Goal: Communication & Community: Answer question/provide support

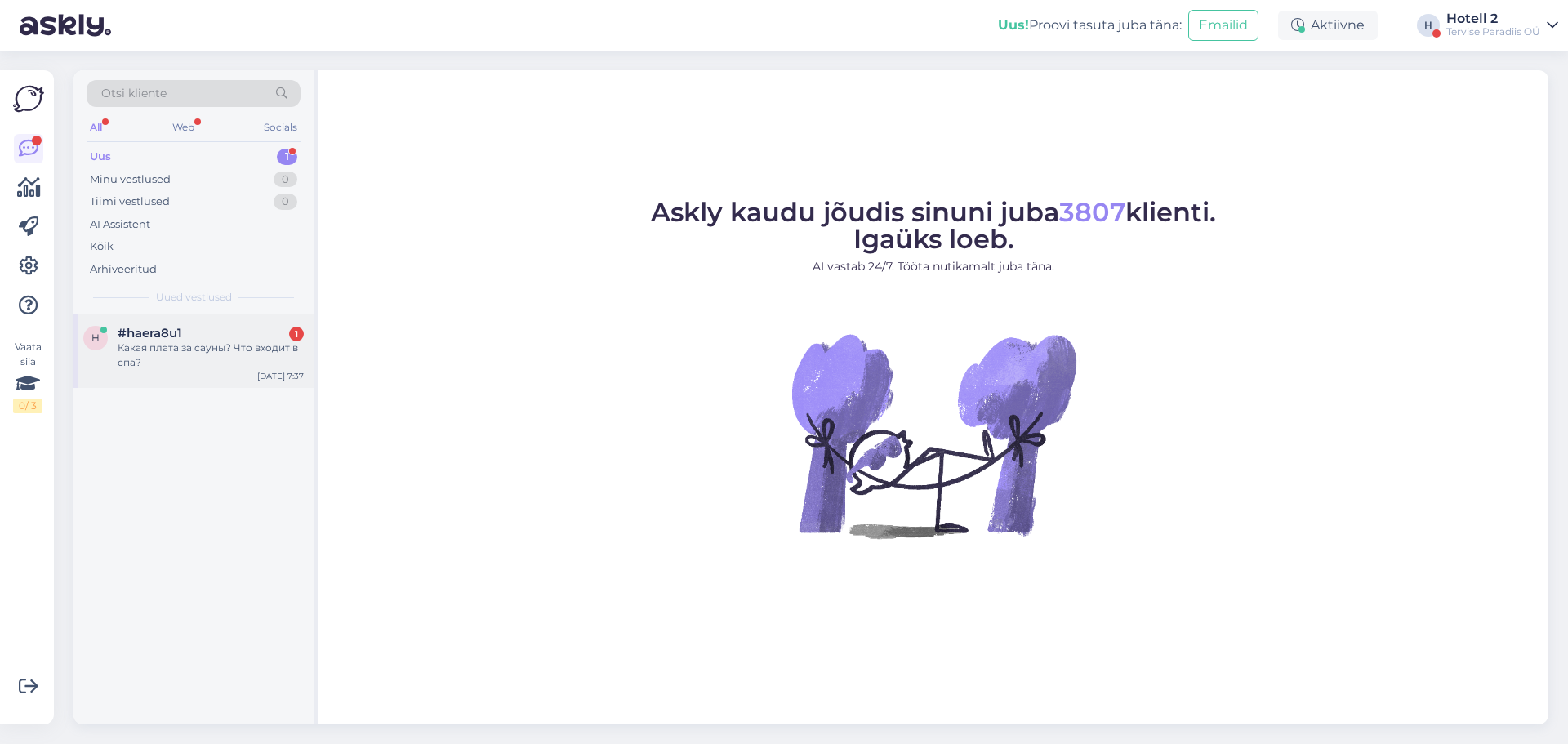
click at [247, 332] on div "#haera8u1 1" at bounding box center [211, 333] width 186 height 15
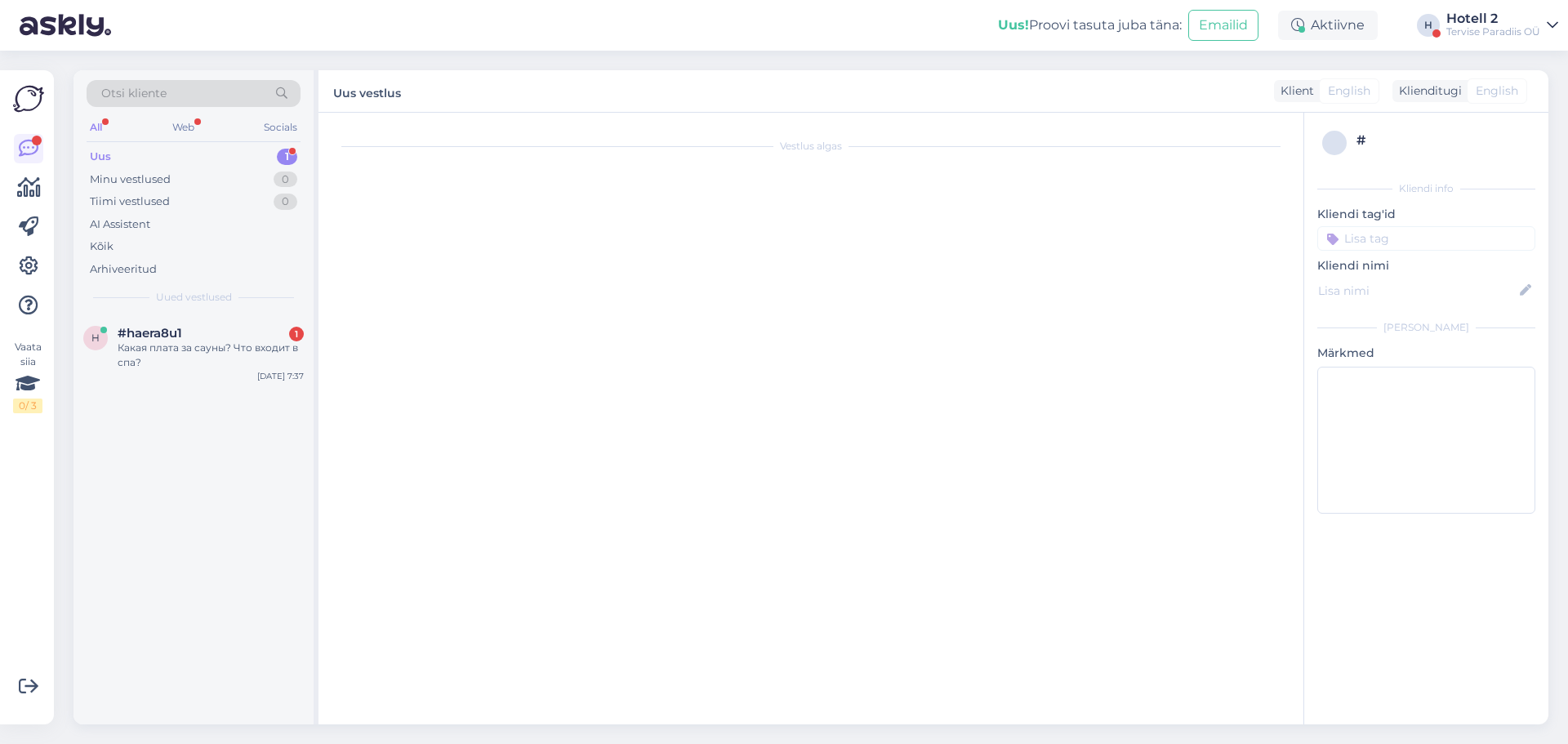
scroll to position [271, 0]
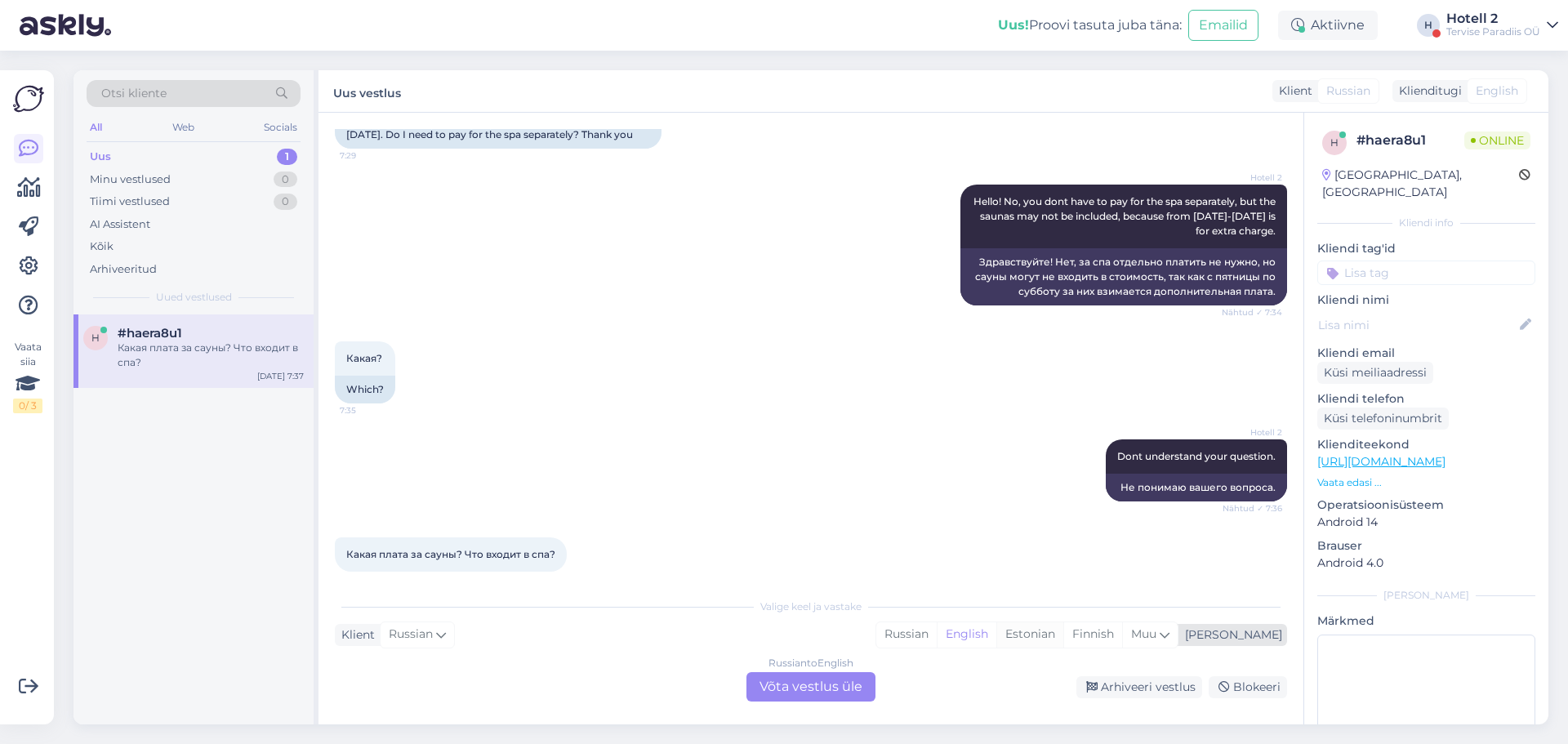
click at [1063, 633] on div "Estonian" at bounding box center [1029, 634] width 67 height 24
click at [866, 686] on div "Russian to Estonian Võta vestlus üle" at bounding box center [811, 687] width 129 height 29
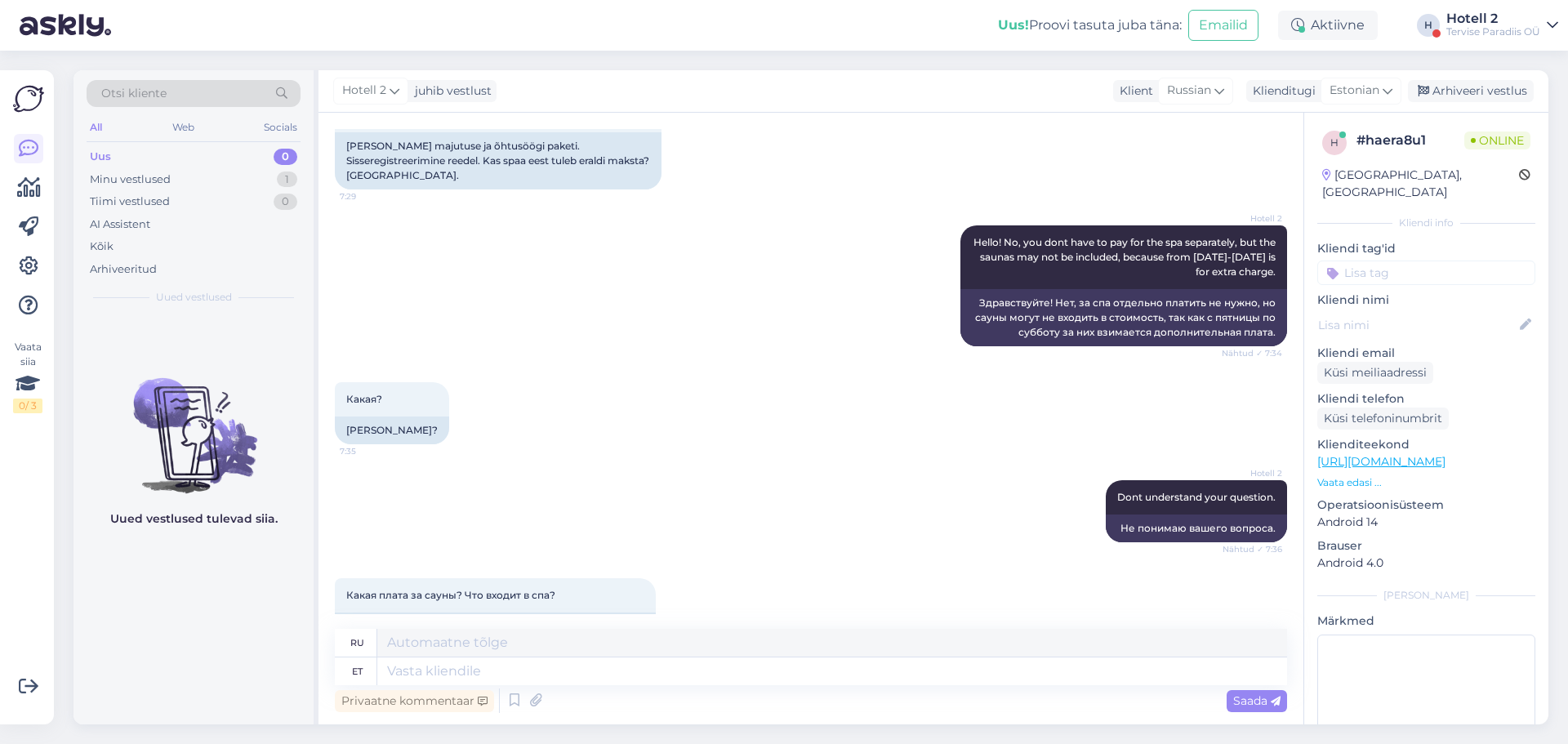
scroll to position [275, 0]
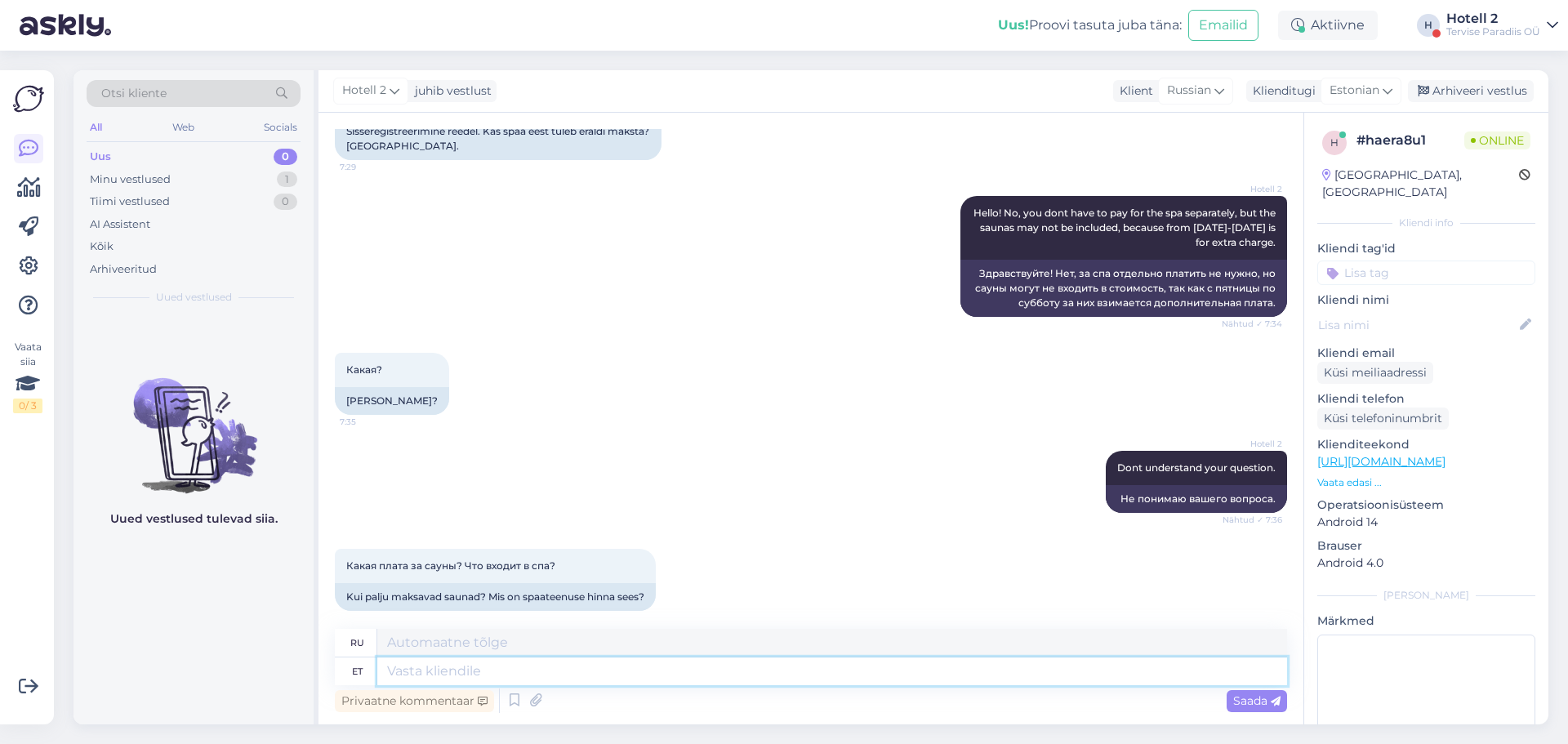
click at [519, 675] on textarea at bounding box center [832, 671] width 910 height 28
type textarea "Majutuse h"
type textarea "Размещение"
type textarea "Majutuse hinna s"
type textarea "Стоимость размещения"
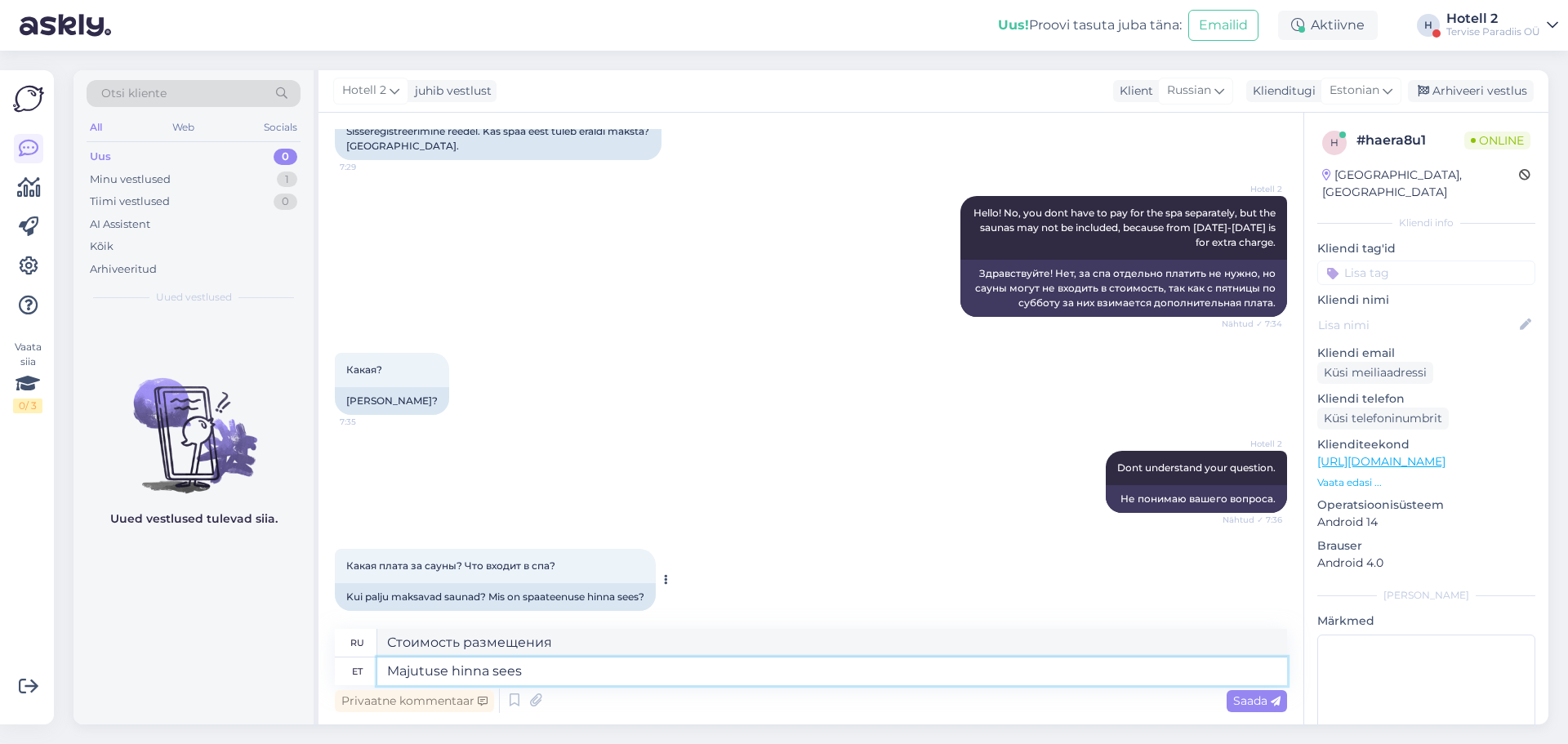
type textarea "Majutuse hinna sees"
type textarea "Включено в стоимость проживания"
type textarea "Majutuse hinna sees on v"
type textarea "В стоимость проживания входит:"
type textarea "Majutuse hinna sees on veekeskuse p"
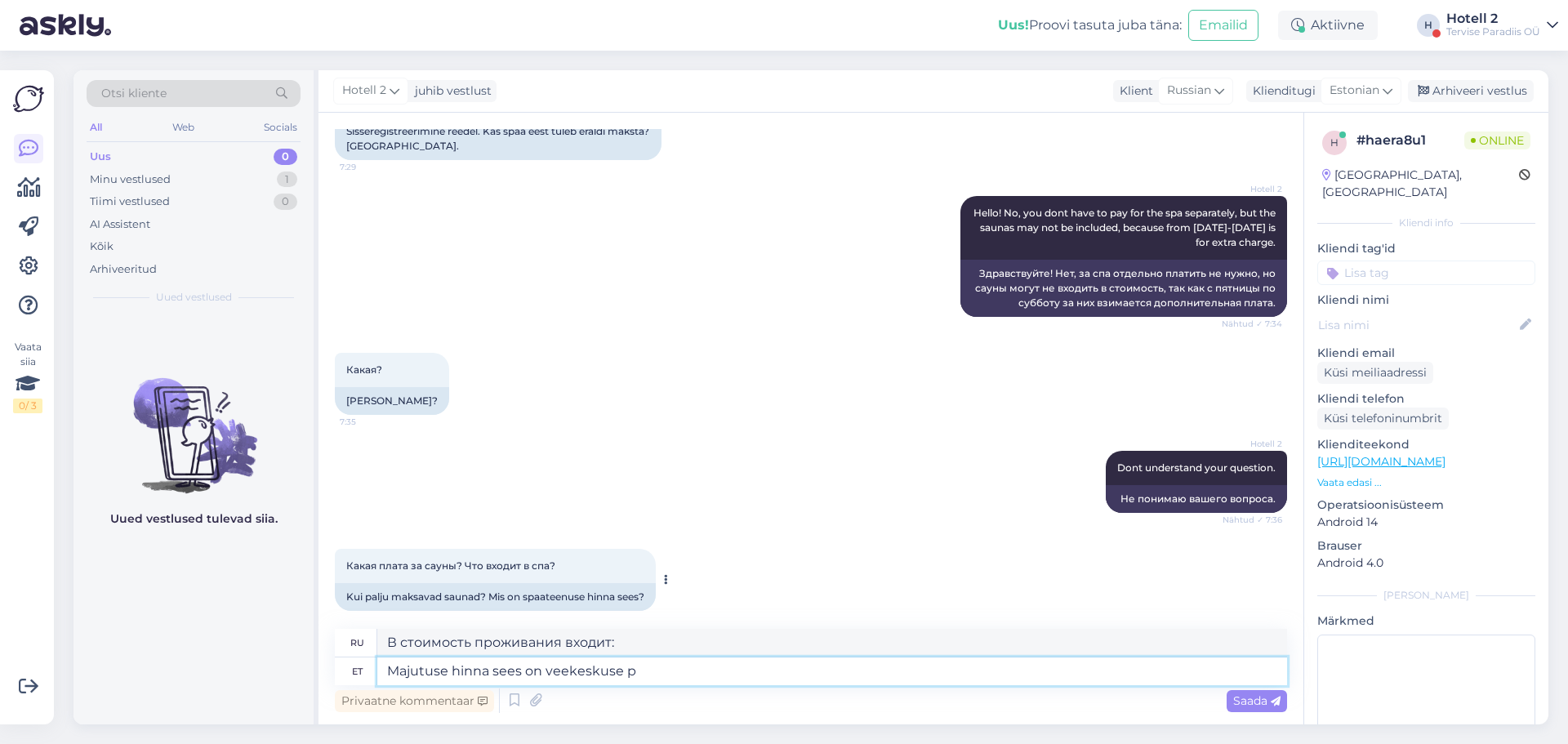
type textarea "В стоимость проживания включено пользование аквапарком."
type textarea "Majutuse hinna sees on veekeskuse piiramatu"
type textarea "В стоимость проживания включено неограниченное посещение аквапарка."
type textarea "Majutuse hinna sees on veekeskuse piiramatu külastus. [GEOGRAPHIC_DATA]"
type textarea "В стоимость проживания входит неограниченное посещение аквапарка. Сауна-центр."
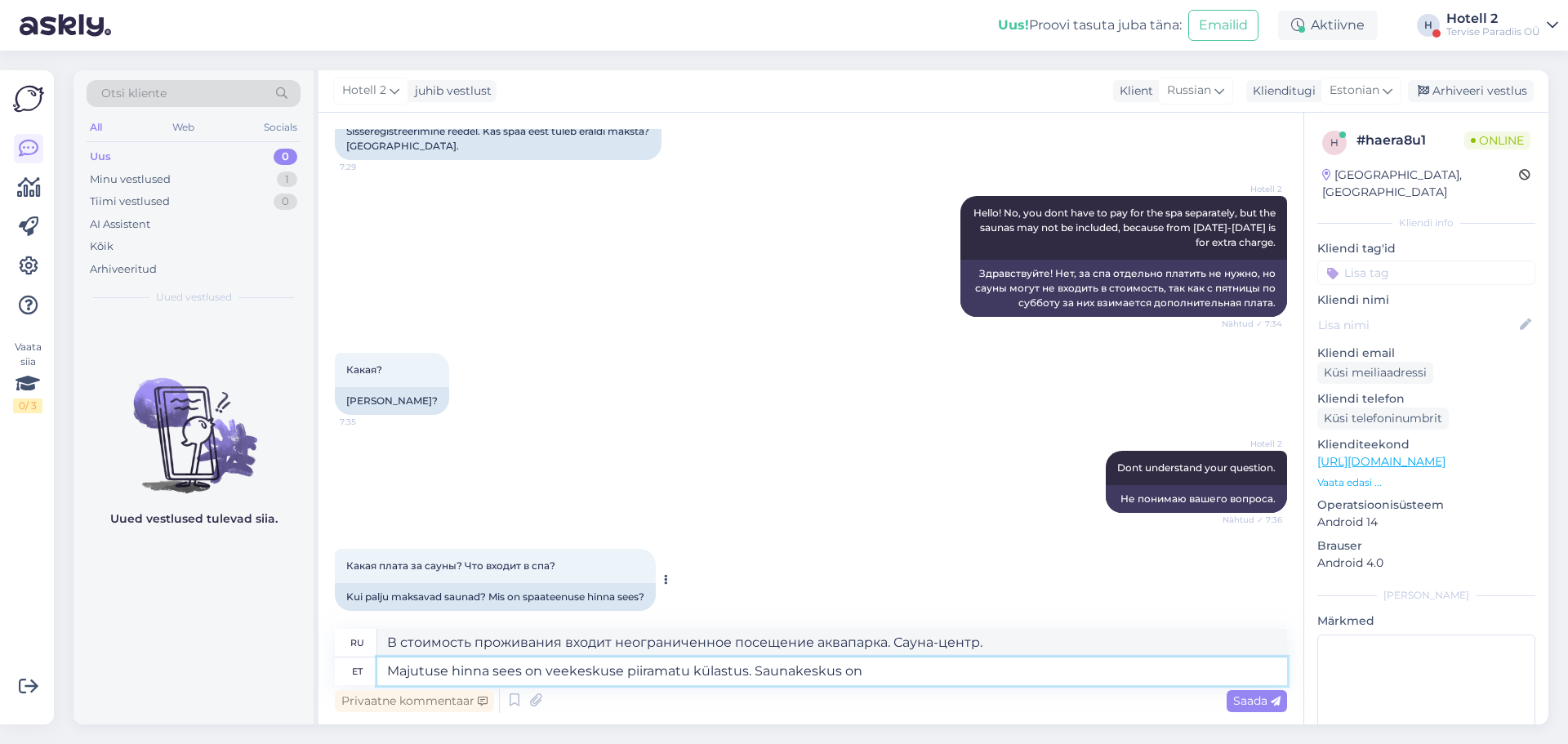
type textarea "Majutuse hinna sees on veekeskuse piiramatu külastus. Saunakeskus on"
type textarea "В стоимость проживания входит неограниченное посещение аквапарка. Сауна-центр н…"
type textarea "Majutuse hinna sees on veekeskuse piiramatu külastus. Saunakeskus on erladi"
type textarea "В стоимость проживания входит неограниченное посещение аквапарка. Сауна находит…"
type textarea "Majutuse hinna sees on veekeskuse piiramatu külastus. Saunakeskus on eraldi ala"
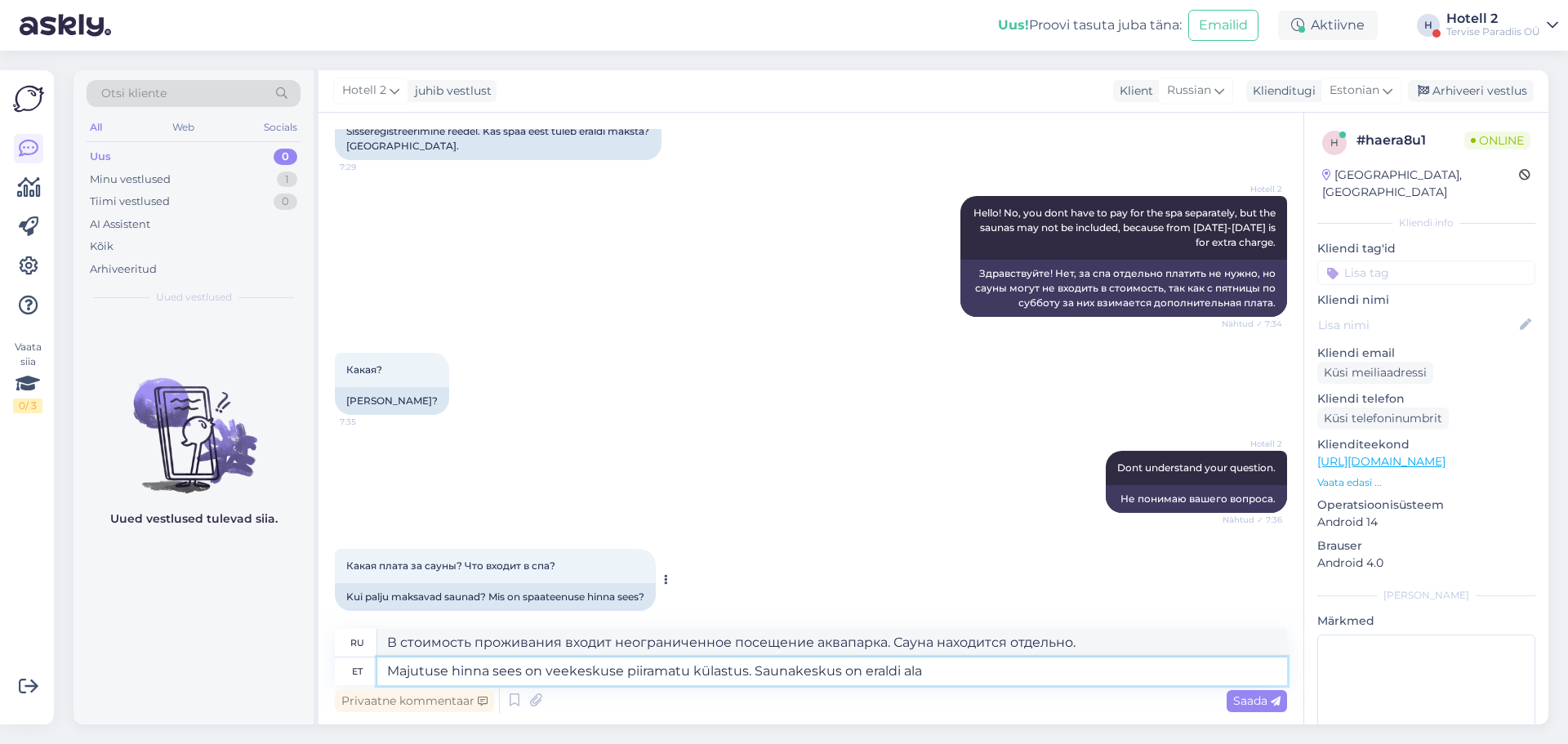
type textarea "В стоимость проживания включено неограниченное посещение аквапарка. Саунный цен…"
type textarea "Majutuse hinna sees on veekeskuse piiramatu külastus. Saunakeskus on eraldi ala…"
type textarea "В стоимость проживания включено неограниченное посещение аквапарка. Саунный цен…"
type textarea "Majutuse hinna sees on veekeskuse piiramatu külastus. Saunakeskus on eraldi ala…"
type textarea "В стоимость проживания включено неограниченное посещение аквапарка. Сауновый це…"
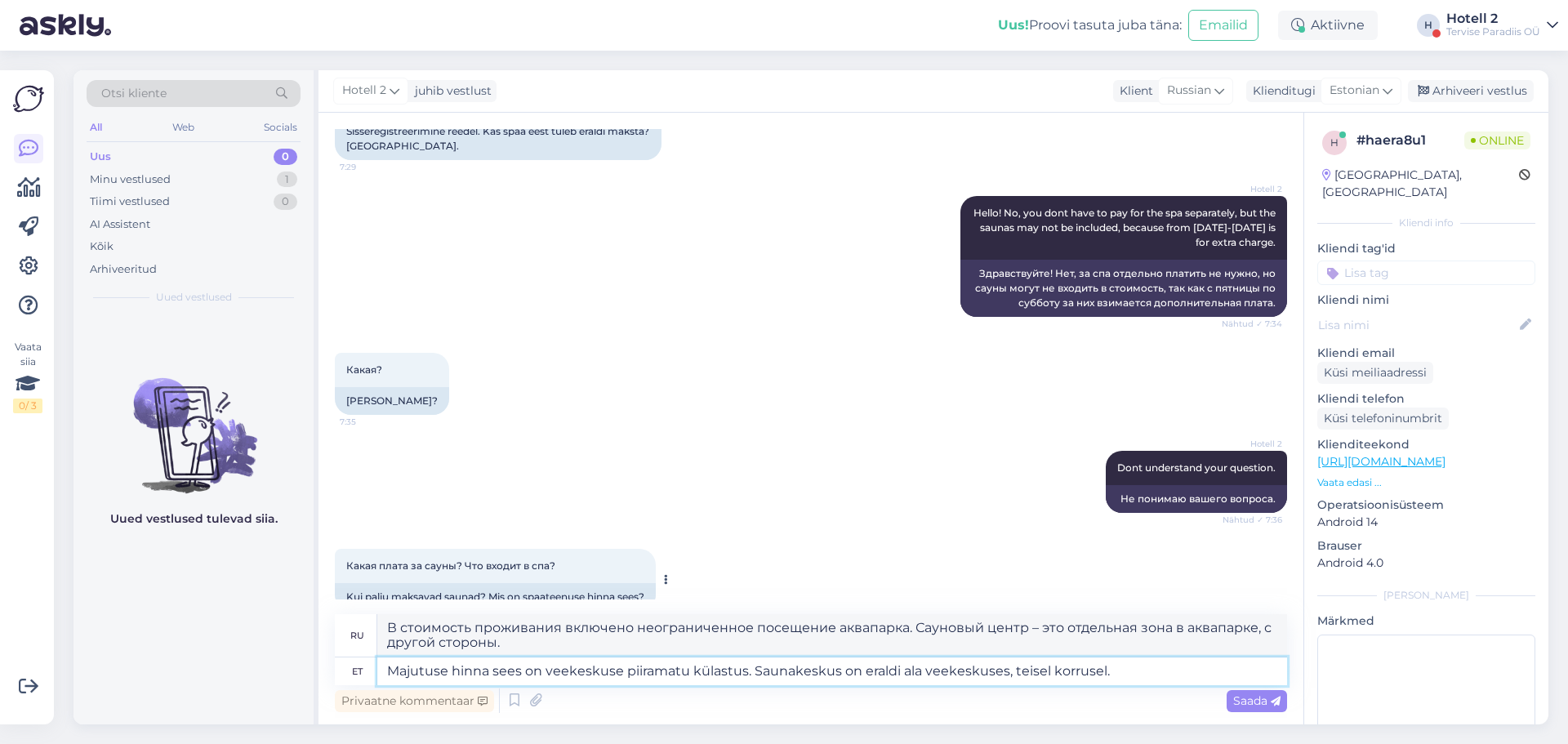
type textarea "Majutuse hinna sees on veekeskuse piiramatu külastus. Saunakeskus on eraldi ala…"
type textarea "В стоимость проживания включено неограниченное посещение аквапарка. Банный цент…"
type textarea "Majutuse hinna sees on veekeskuse piiramatu külastus. Saunakeskus on eraldi ala…"
type textarea "В стоимость проживания включено неограниченное посещение аквапарка. Банный цент…"
type textarea "Majutuse hinna sees on veekeskuse piiramatu külastus. Saunakeskus on eraldi ala…"
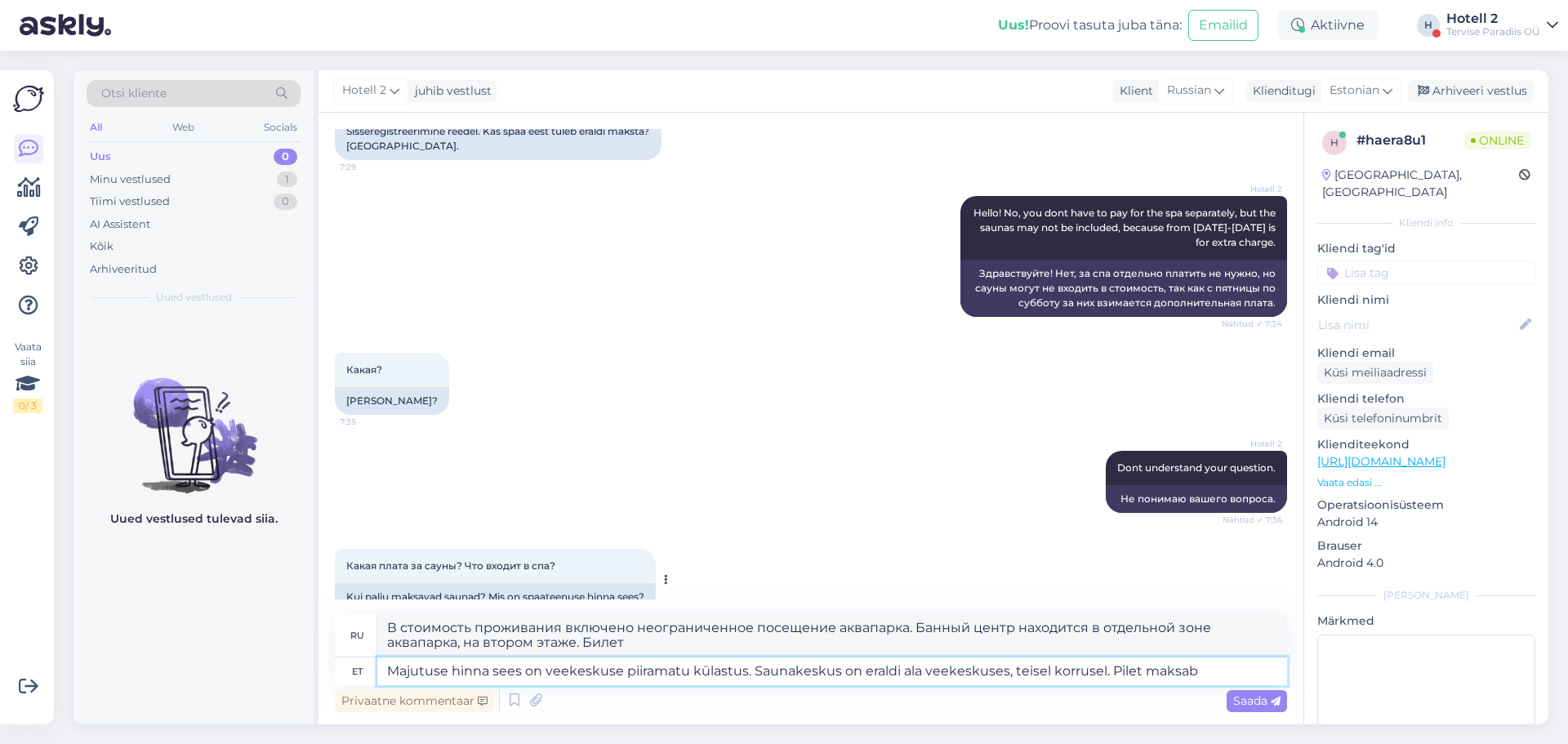
type textarea "В стоимость проживания включено неограниченное посещение аквапарка. Банный цент…"
type textarea "Majutuse hinna sees on veekeskuse piiramatu külastus. Saunakeskus on eraldi ala…"
type textarea "В стоимость проживания входит неограниченный доступ в аквапарк. Сауновый центр …"
type textarea "Majutuse hinna sees on veekeskuse piiramatu külastus. Saunakeskus on eraldi ala…"
type textarea "В стоимость проживания входит неограниченный доступ в аквапарк. Сауновый центр …"
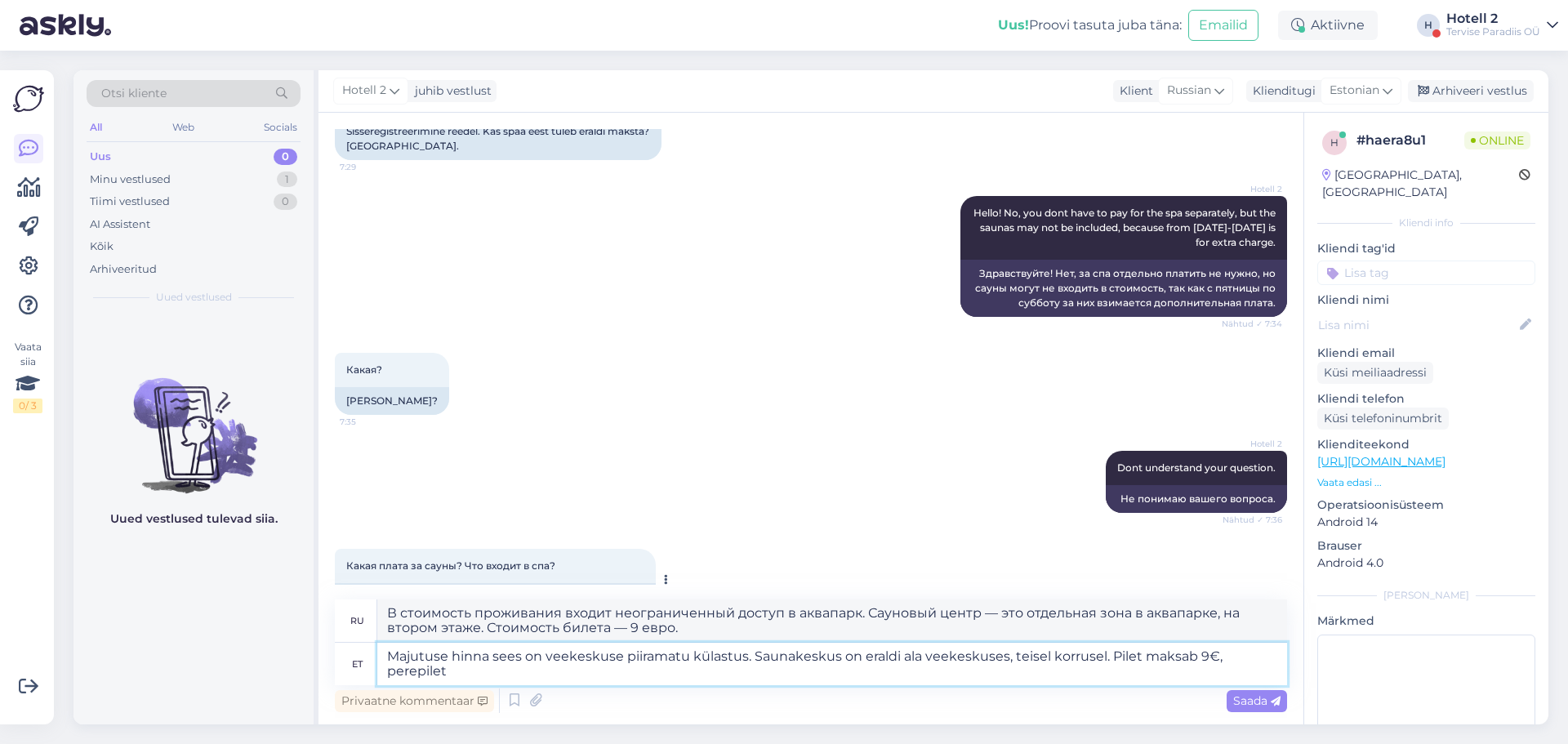
type textarea "Majutuse hinna sees on veekeskuse piiramatu külastus. Saunakeskus on eraldi ala…"
type textarea "В стоимость проживания входит неограниченный доступ в аквапарк. Сауновый центр …"
type textarea "Majutuse hinna sees on veekeskuse piiramatu külastus. Saunakeskus on eraldi ala…"
type textarea "В стоимость проживания входит неограниченный доступ в аквапарк. Сауновый центр …"
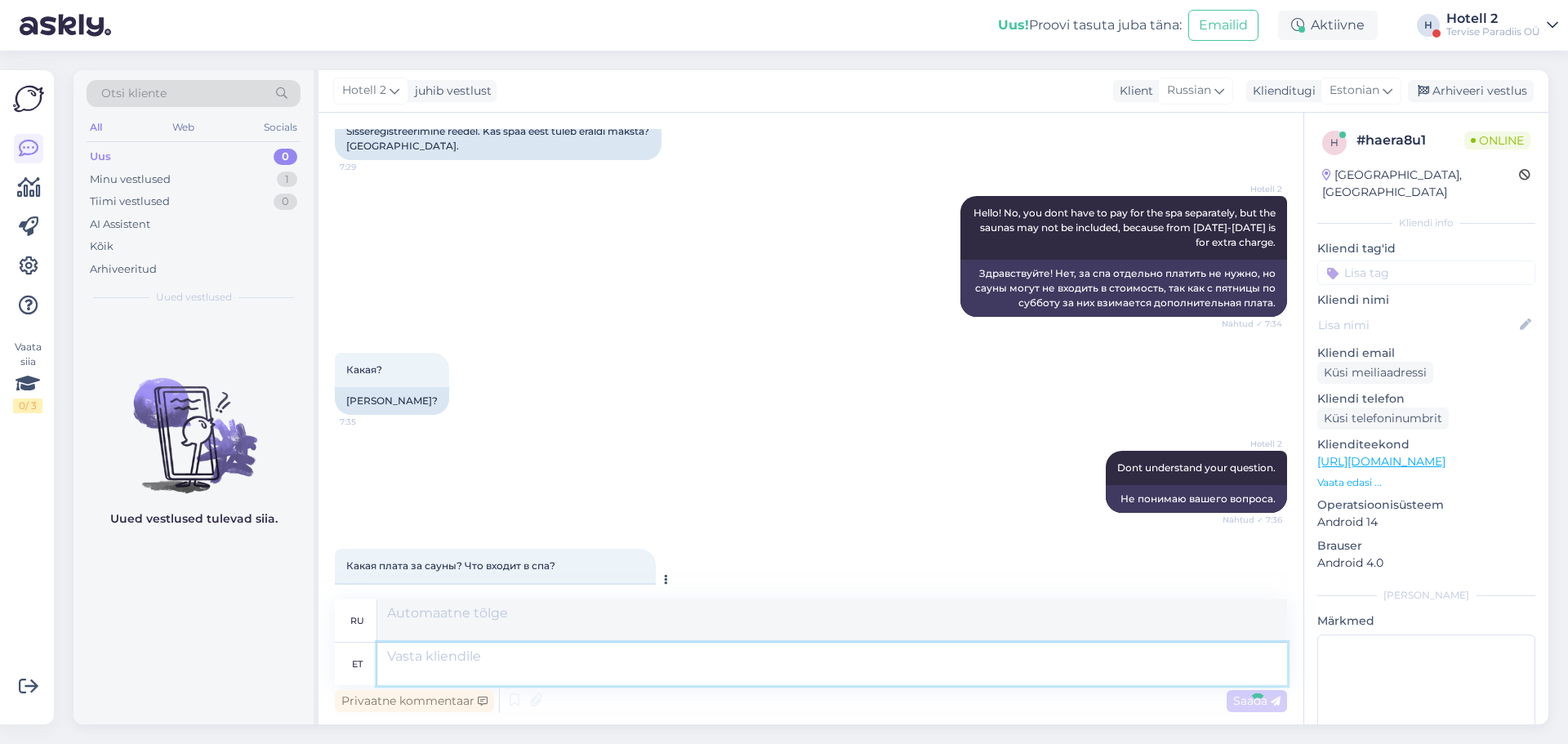
scroll to position [446, 0]
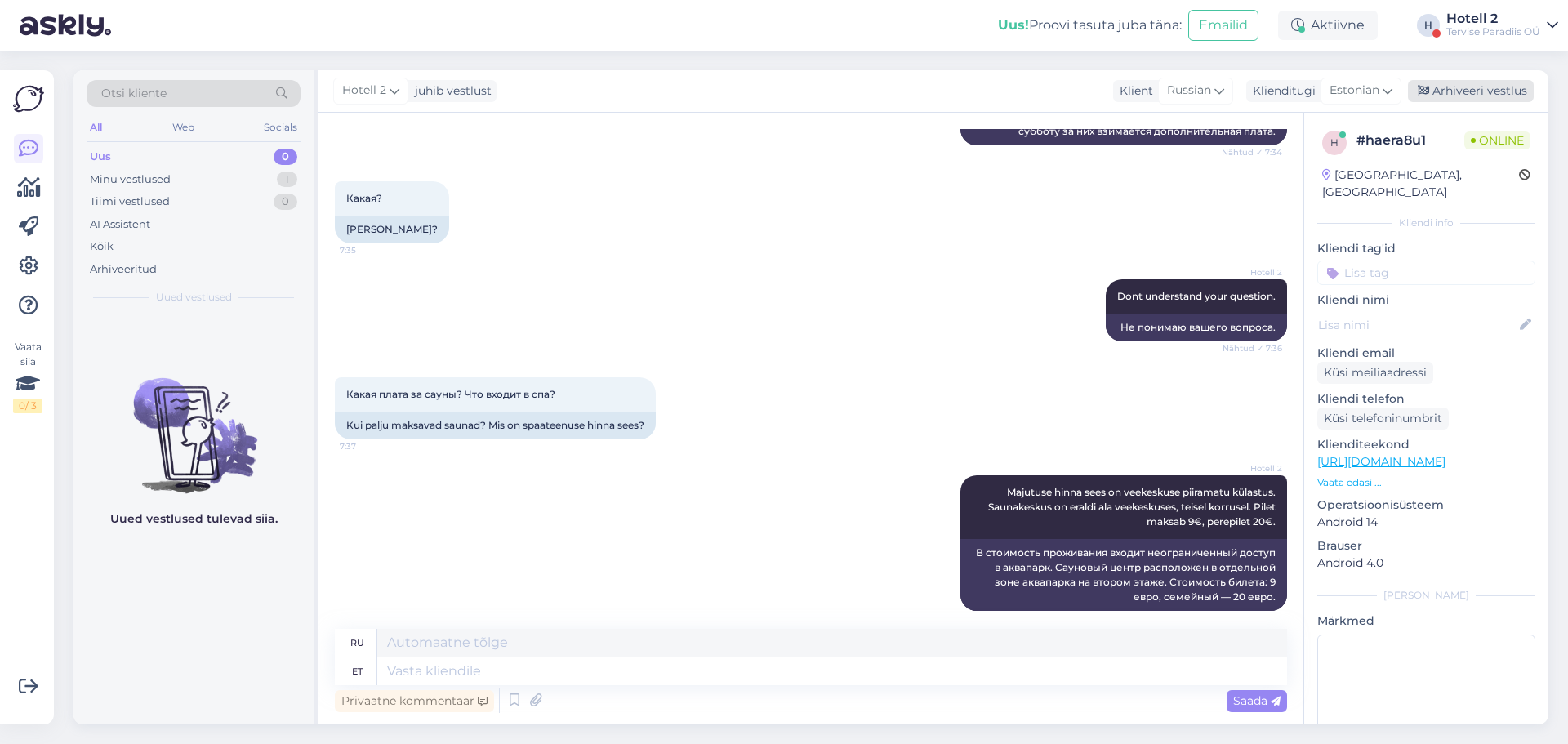
click at [1451, 90] on div "Arhiveeri vestlus" at bounding box center [1471, 90] width 126 height 22
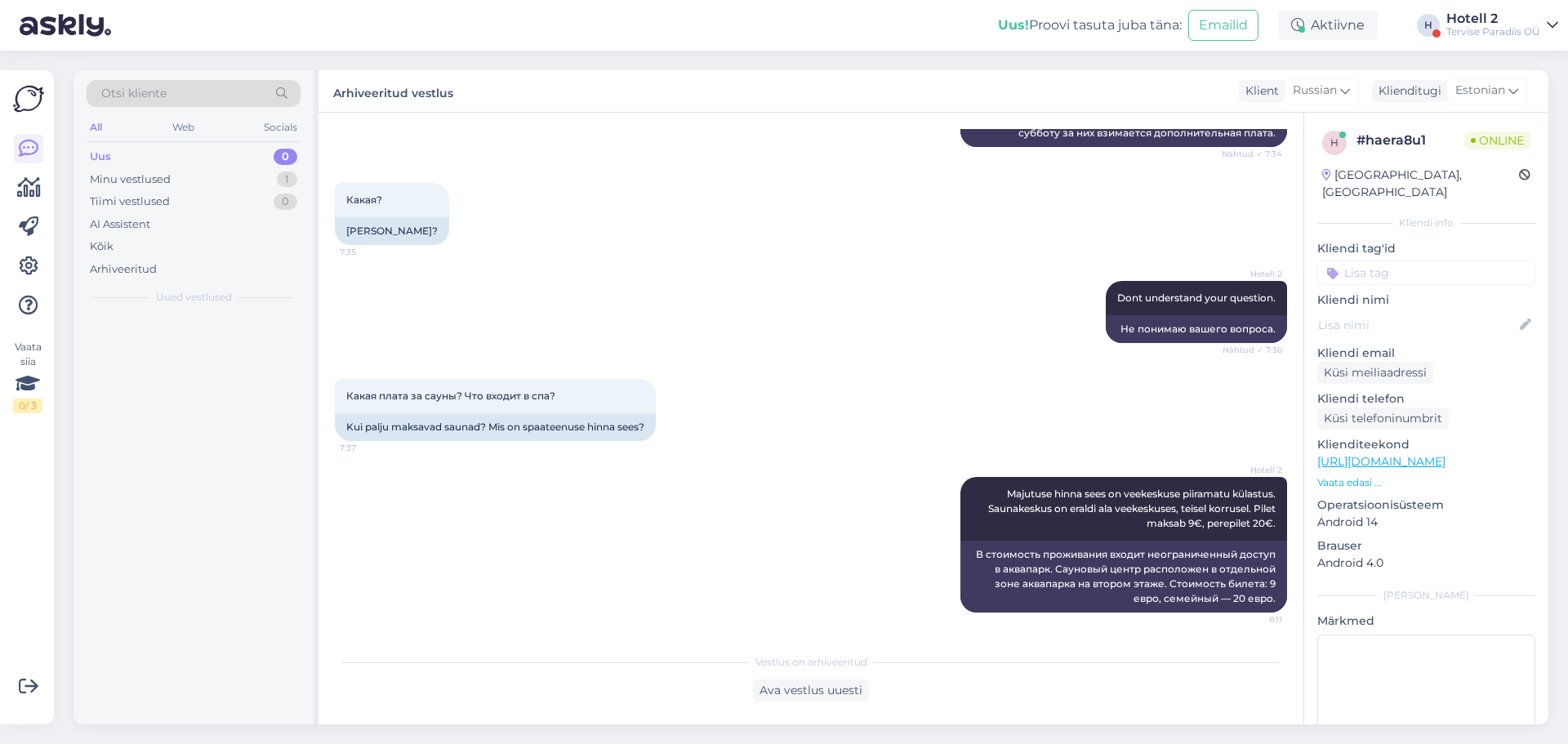
scroll to position [429, 0]
